Goal: Task Accomplishment & Management: Manage account settings

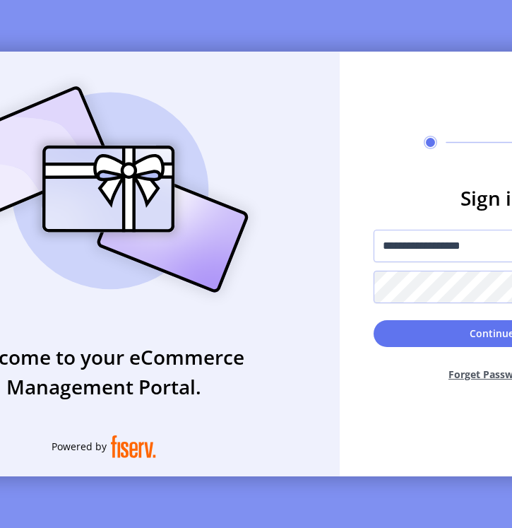
scroll to position [0, 136]
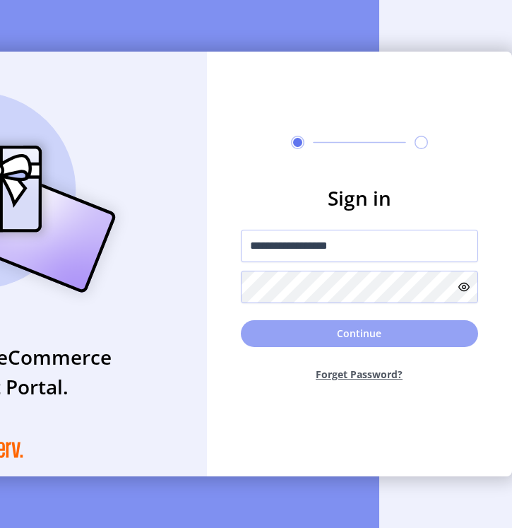
click at [358, 334] on button "Continue" at bounding box center [359, 333] width 237 height 27
